Goal: Task Accomplishment & Management: Use online tool/utility

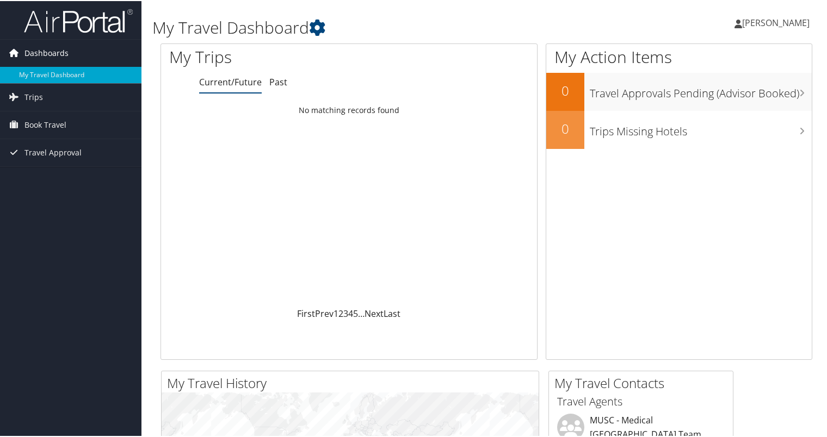
click at [35, 55] on span "Dashboards" at bounding box center [46, 52] width 44 height 27
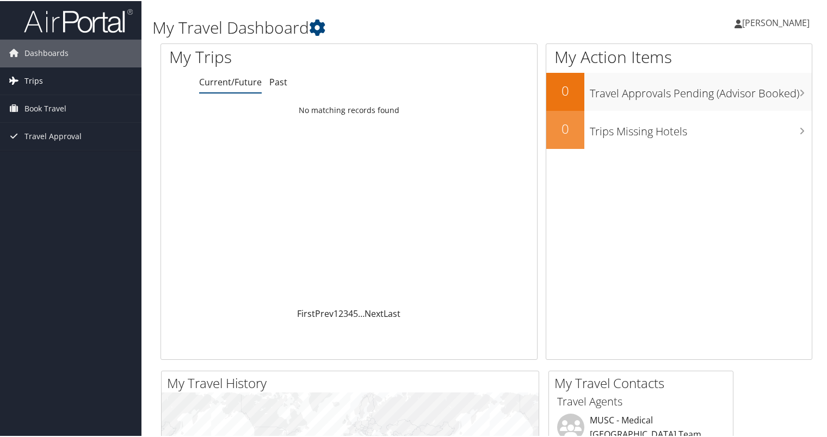
click at [41, 78] on span "Trips" at bounding box center [33, 79] width 18 height 27
click at [54, 160] on span "Book Travel" at bounding box center [45, 156] width 42 height 27
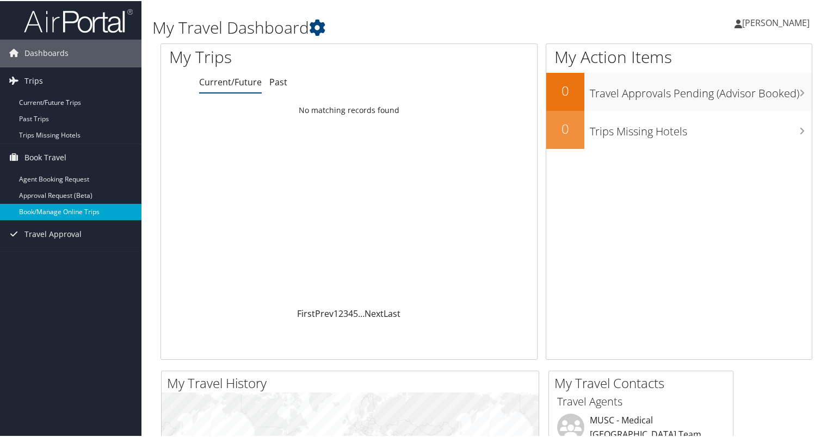
click at [65, 209] on link "Book/Manage Online Trips" at bounding box center [70, 211] width 141 height 16
